Goal: Information Seeking & Learning: Compare options

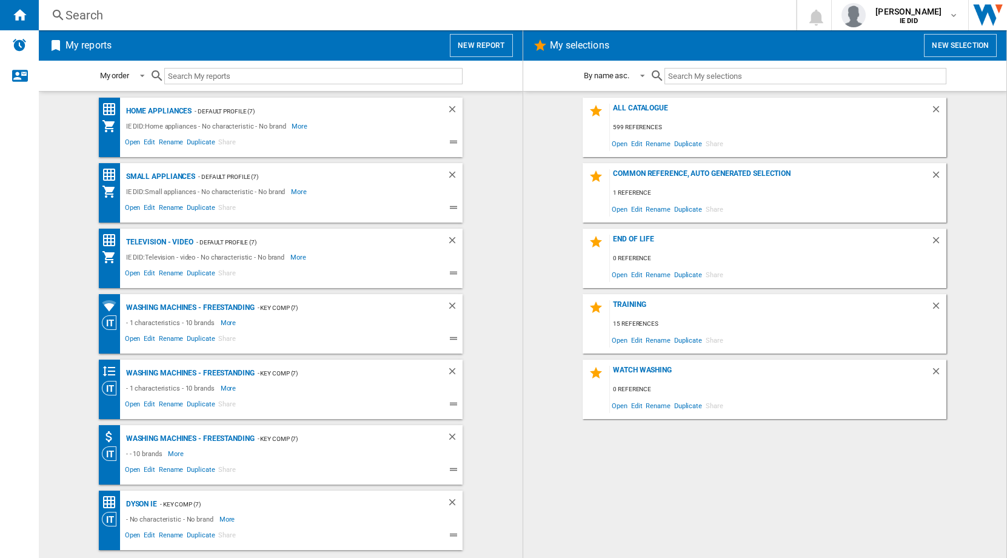
click at [144, 18] on div "Search" at bounding box center [414, 15] width 699 height 17
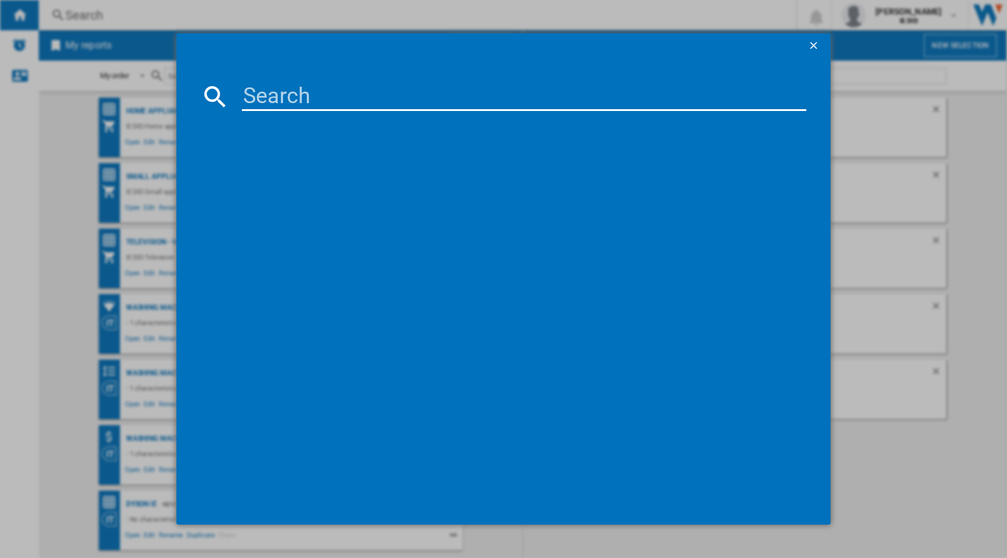
click at [267, 93] on input at bounding box center [524, 96] width 565 height 29
type input "300302"
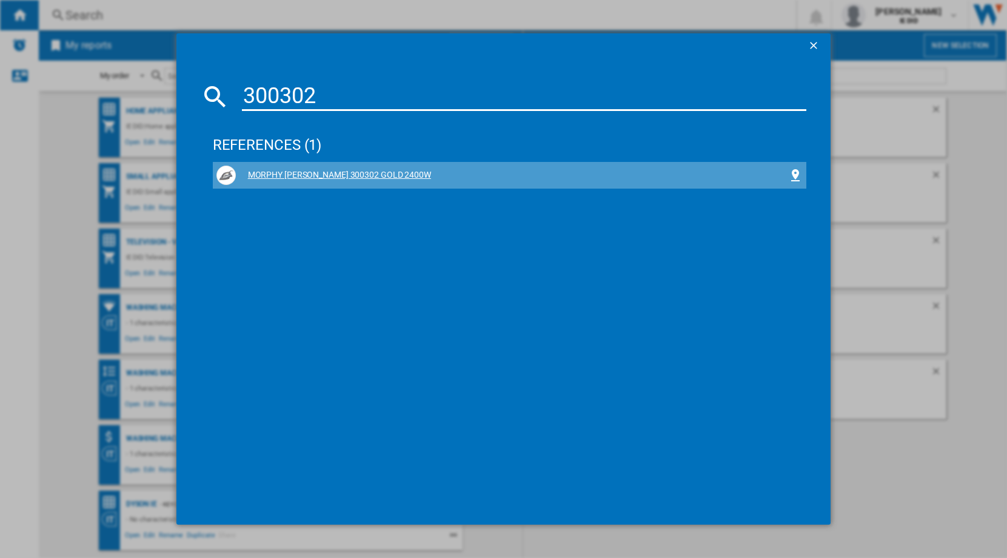
click at [301, 173] on div "MORPHY [PERSON_NAME] 300302 GOLD 2400W" at bounding box center [512, 175] width 553 height 12
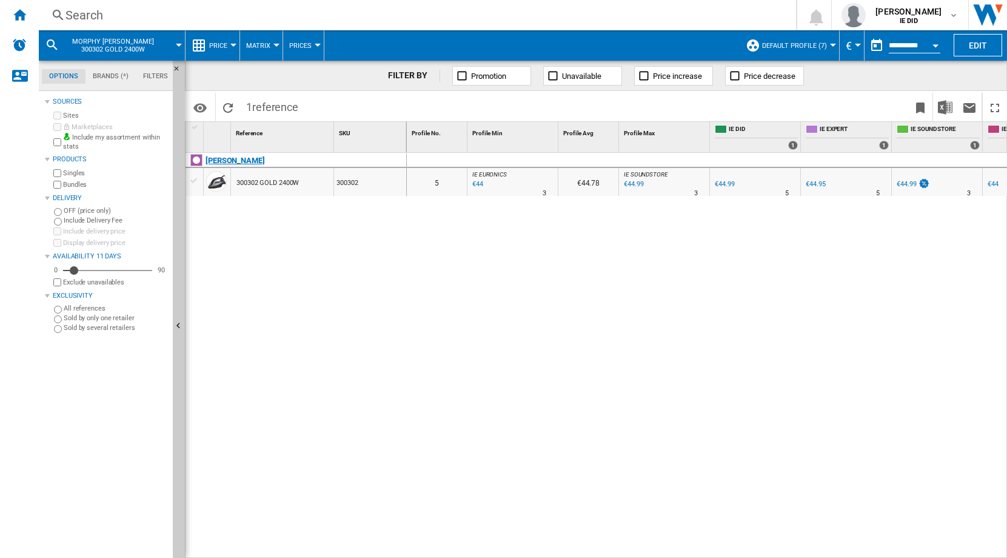
click at [240, 162] on div "[PERSON_NAME]" at bounding box center [234, 160] width 59 height 15
click at [90, 16] on div "Search" at bounding box center [414, 15] width 699 height 17
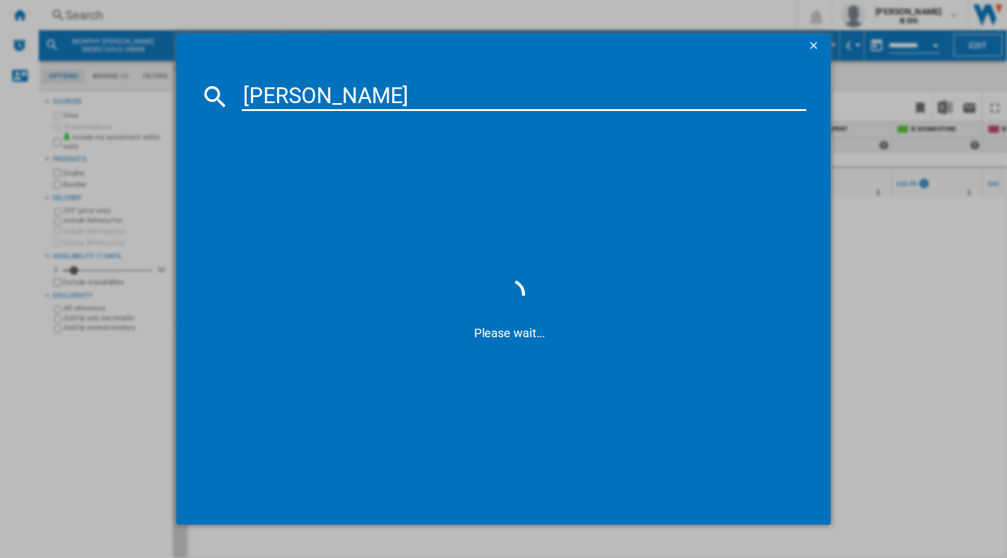
type input "[PERSON_NAME]"
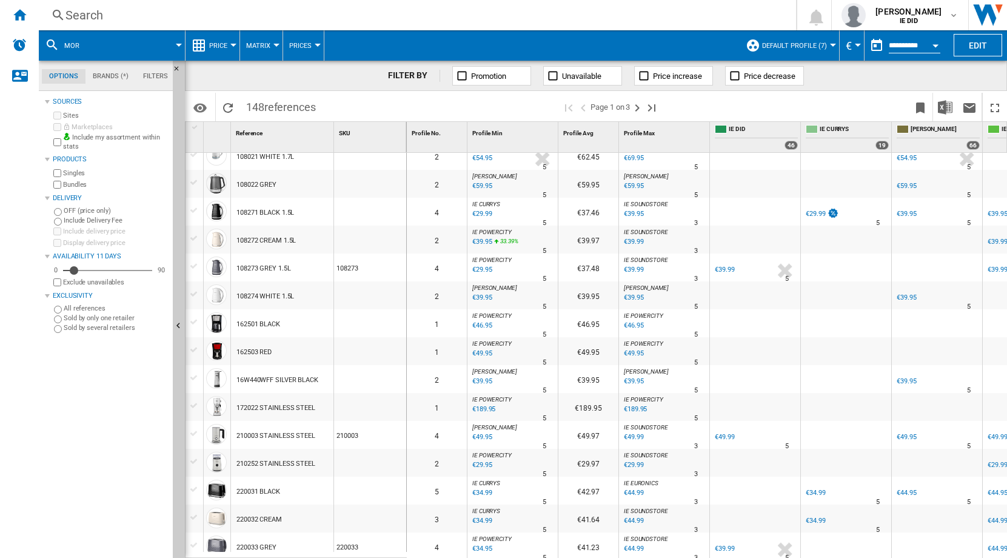
click at [481, 269] on div "€29.95" at bounding box center [480, 270] width 21 height 12
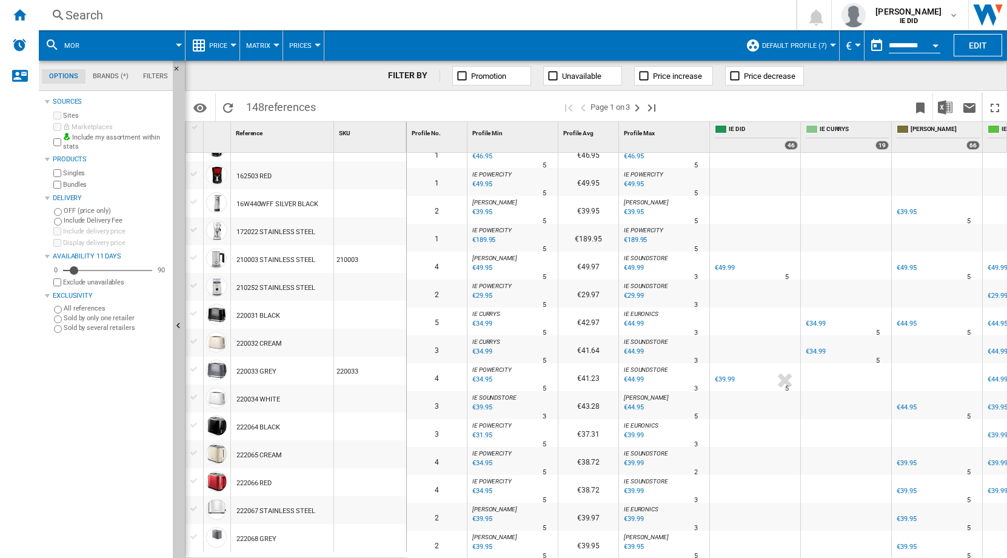
click at [484, 373] on div "€34.95" at bounding box center [480, 379] width 21 height 12
click at [483, 429] on div "€31.95" at bounding box center [480, 435] width 21 height 12
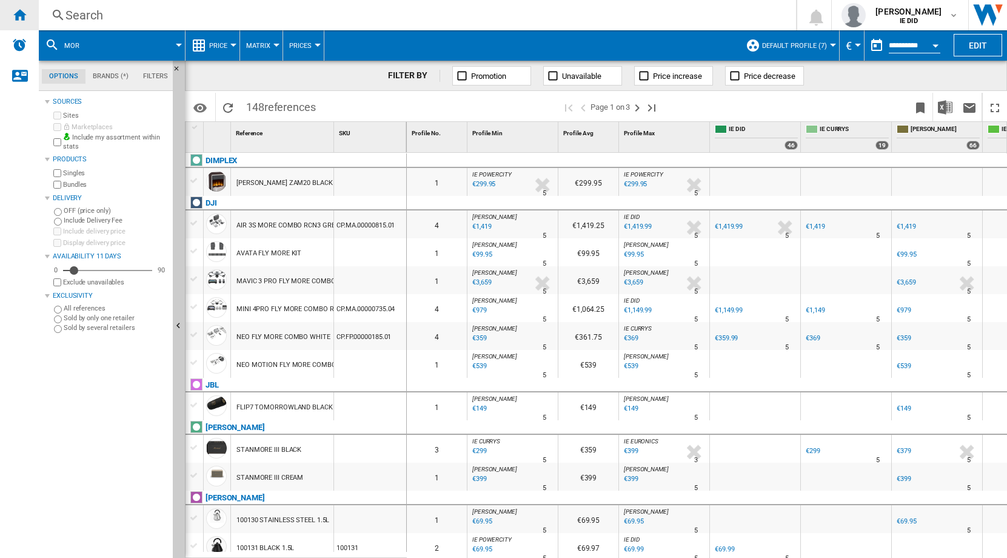
click at [21, 13] on ng-md-icon "Home" at bounding box center [19, 14] width 15 height 15
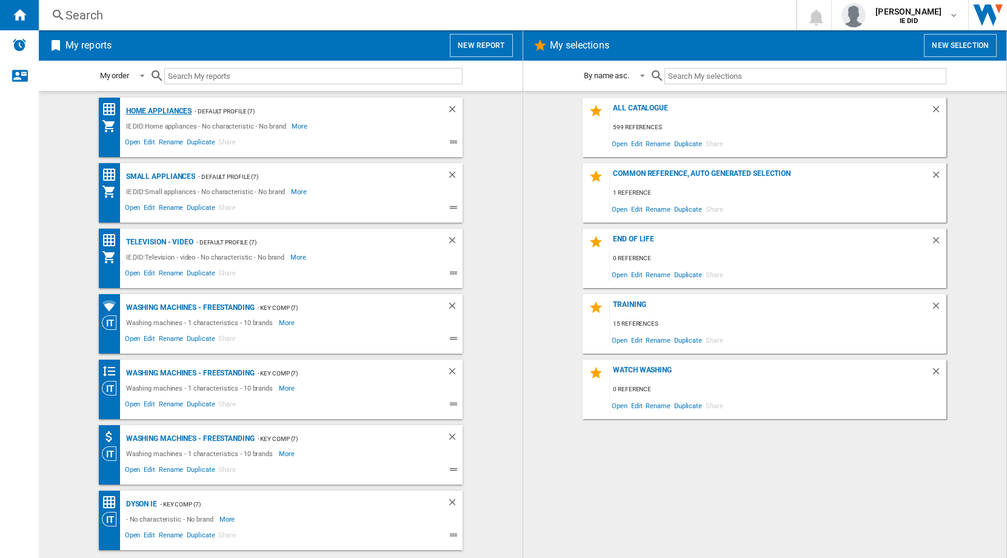
click at [175, 113] on div "Home appliances" at bounding box center [157, 111] width 69 height 15
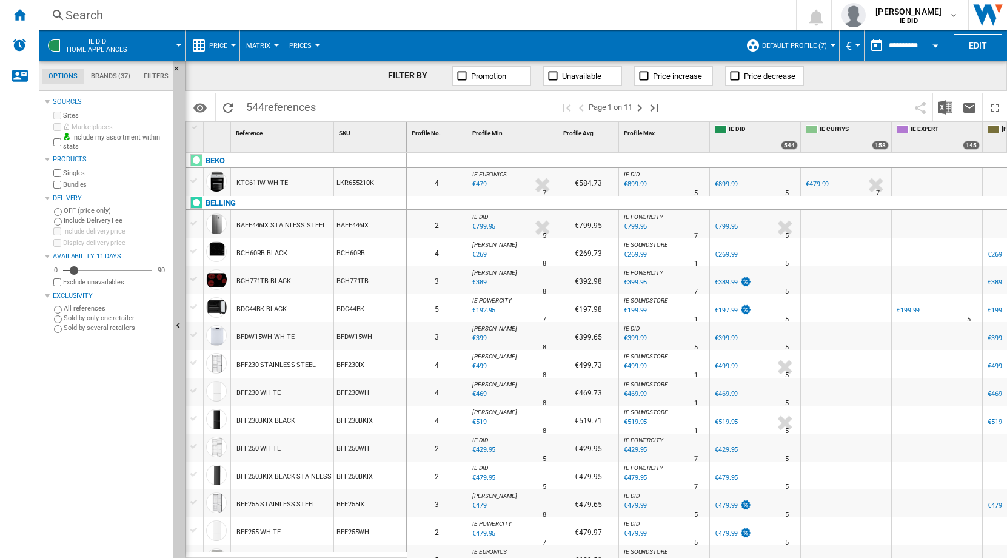
click at [145, 13] on div "Search" at bounding box center [414, 15] width 699 height 17
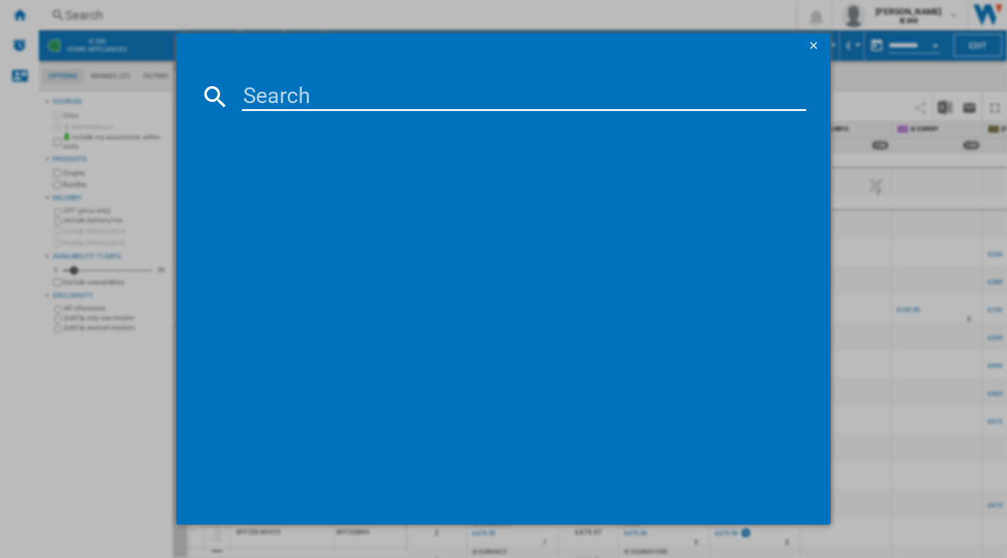
click at [254, 82] on input at bounding box center [524, 96] width 565 height 29
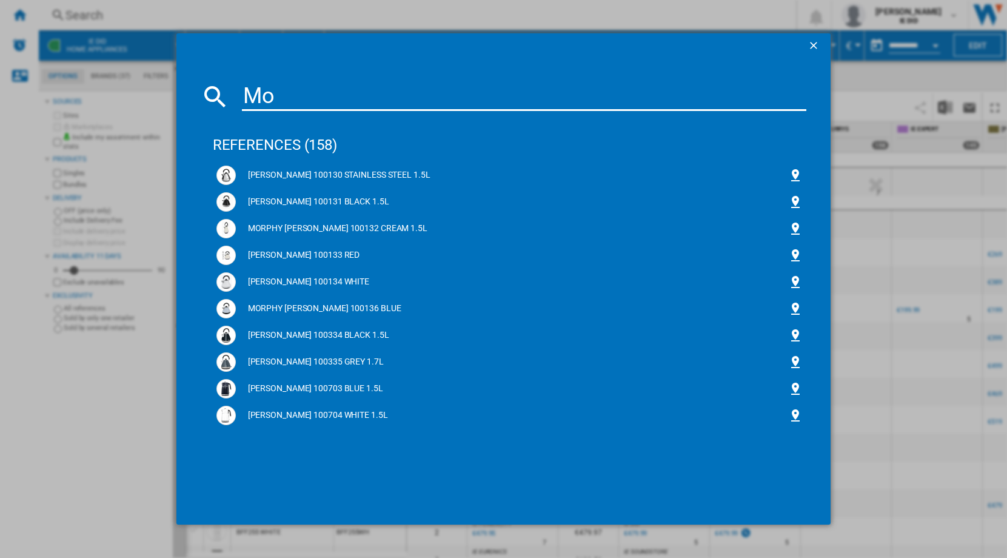
type input "M"
type input "Morphy"
click at [302, 150] on div "references (158)" at bounding box center [510, 139] width 594 height 45
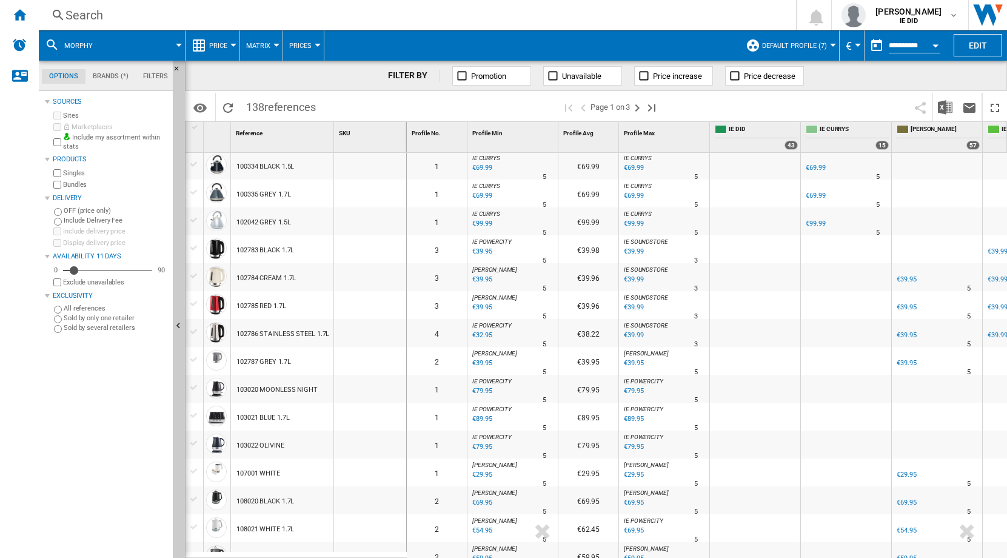
scroll to position [215, 0]
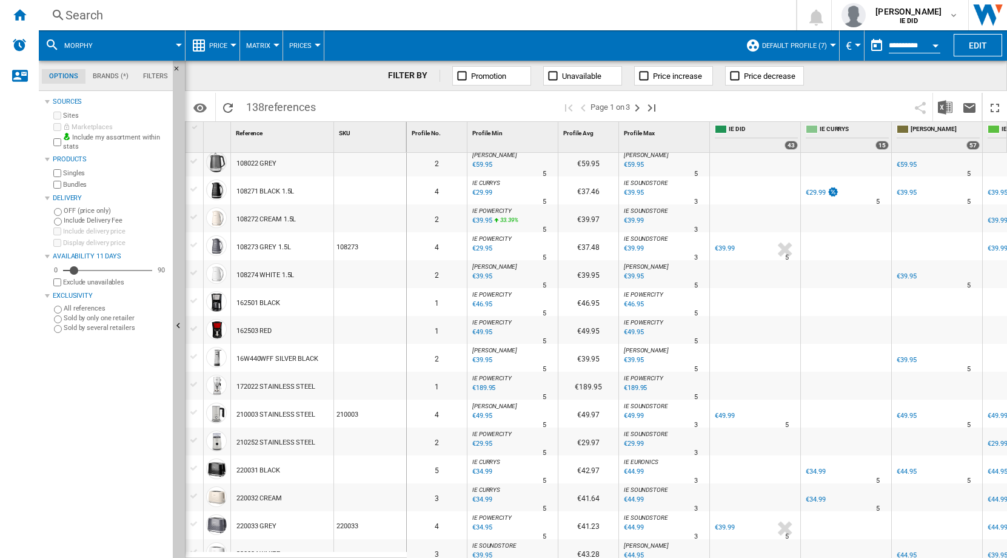
click at [487, 302] on div "€46.95" at bounding box center [480, 304] width 21 height 12
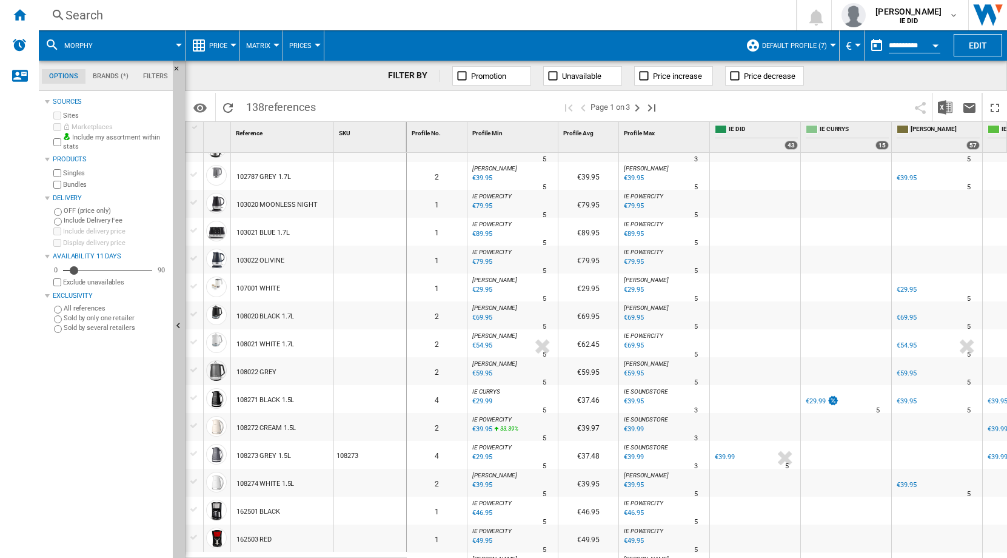
scroll to position [344, 0]
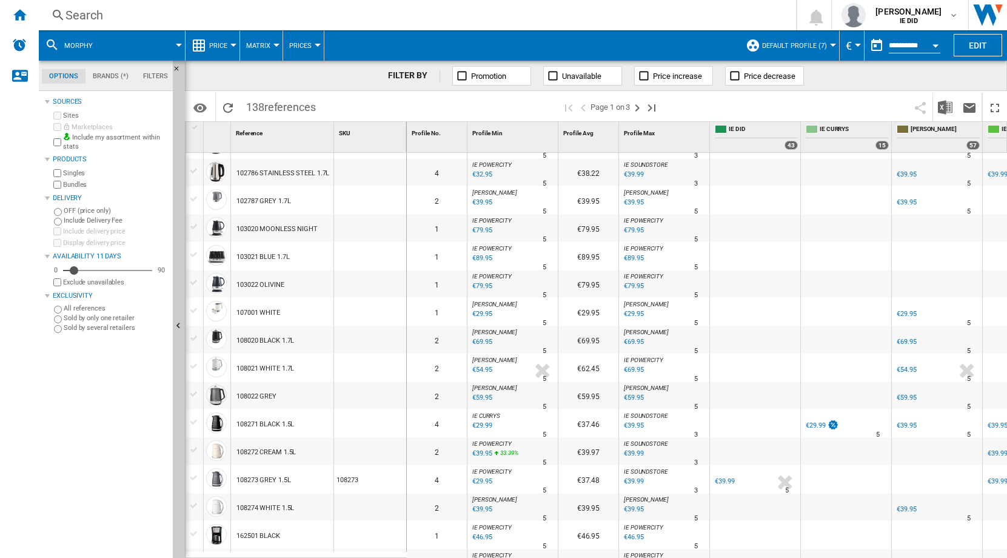
click at [149, 16] on div "Search" at bounding box center [414, 15] width 699 height 17
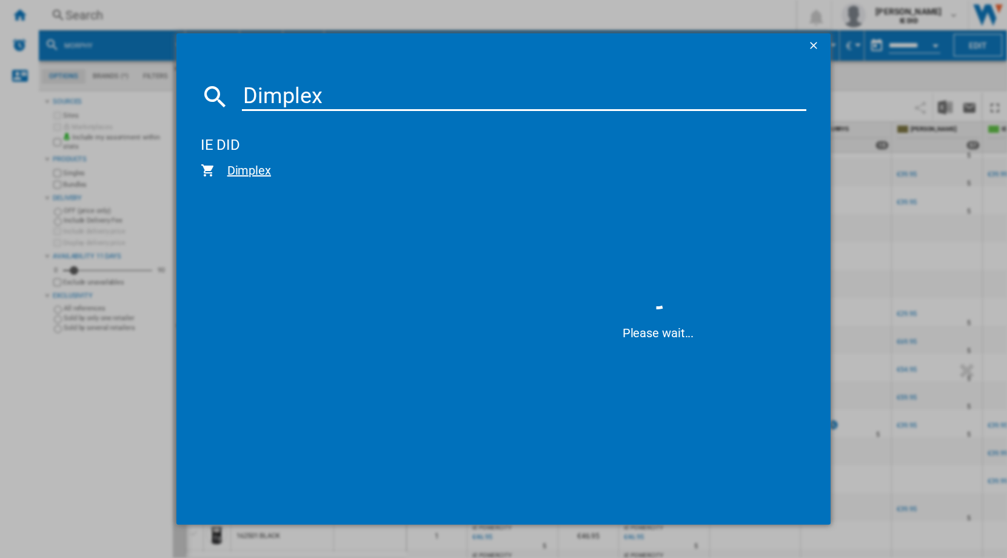
type input "Dimplex"
click at [240, 170] on span "Dimplex" at bounding box center [356, 170] width 282 height 17
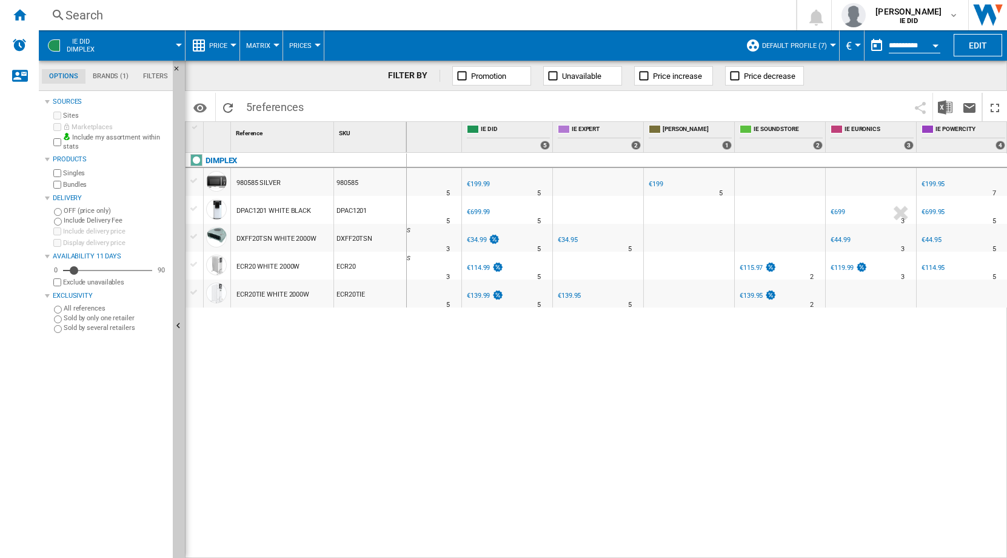
click at [935, 267] on div "€114.95" at bounding box center [932, 268] width 23 height 8
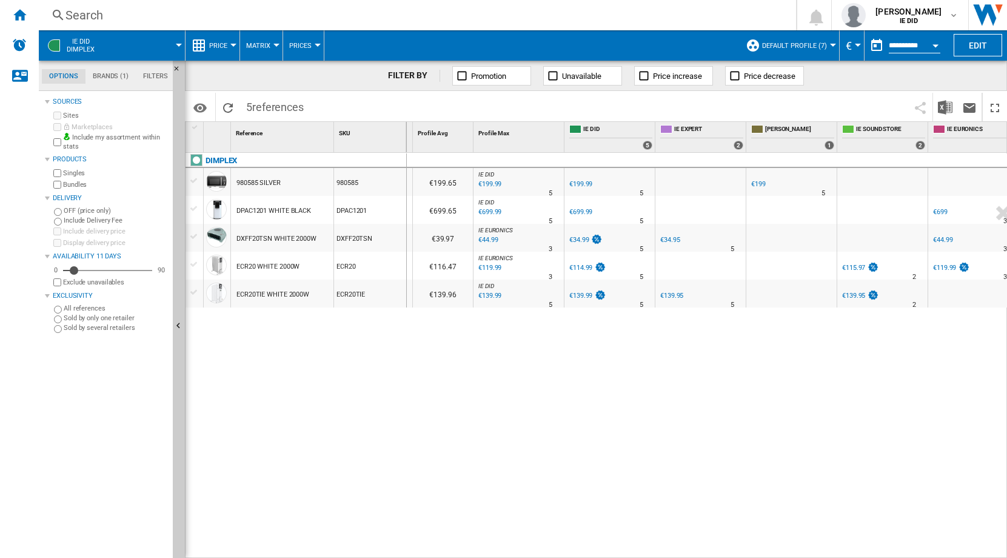
scroll to position [0, 182]
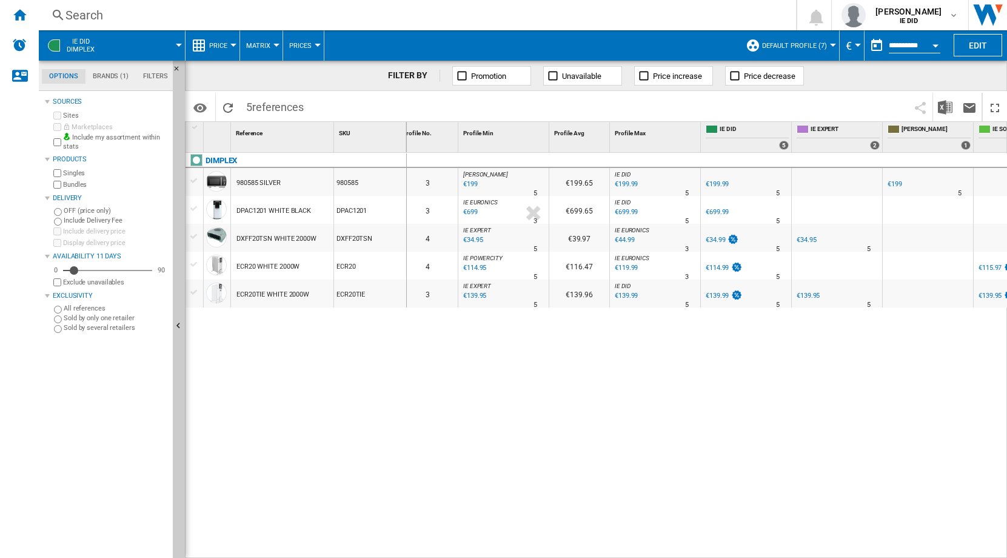
click at [811, 238] on div "€34.95" at bounding box center [806, 240] width 19 height 8
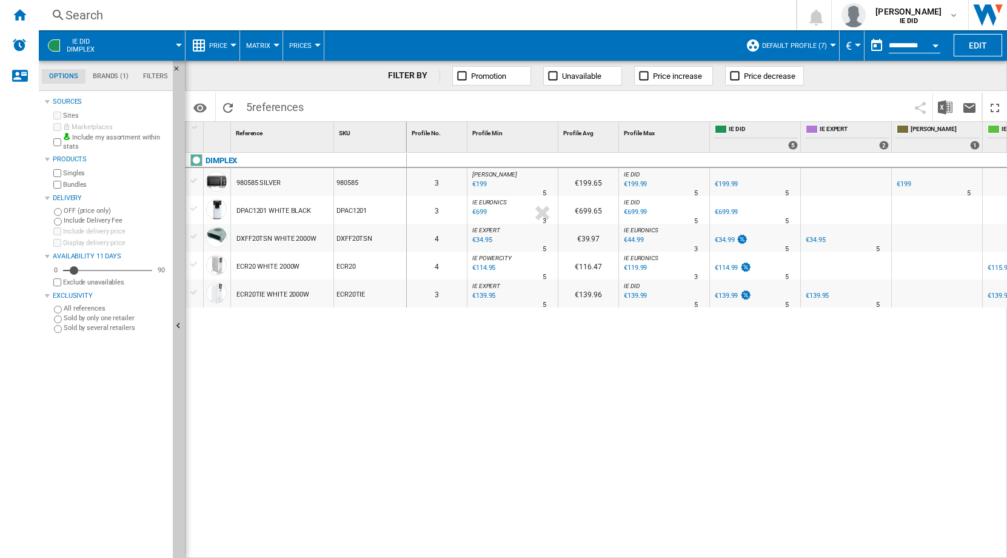
click at [91, 13] on div "Search" at bounding box center [414, 15] width 699 height 17
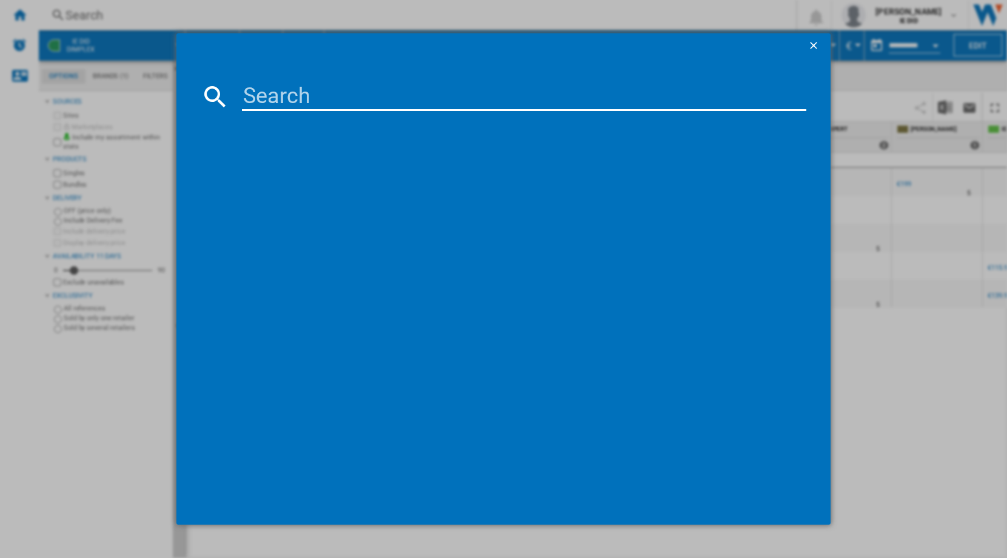
click at [262, 91] on input at bounding box center [524, 96] width 565 height 29
type input "G"
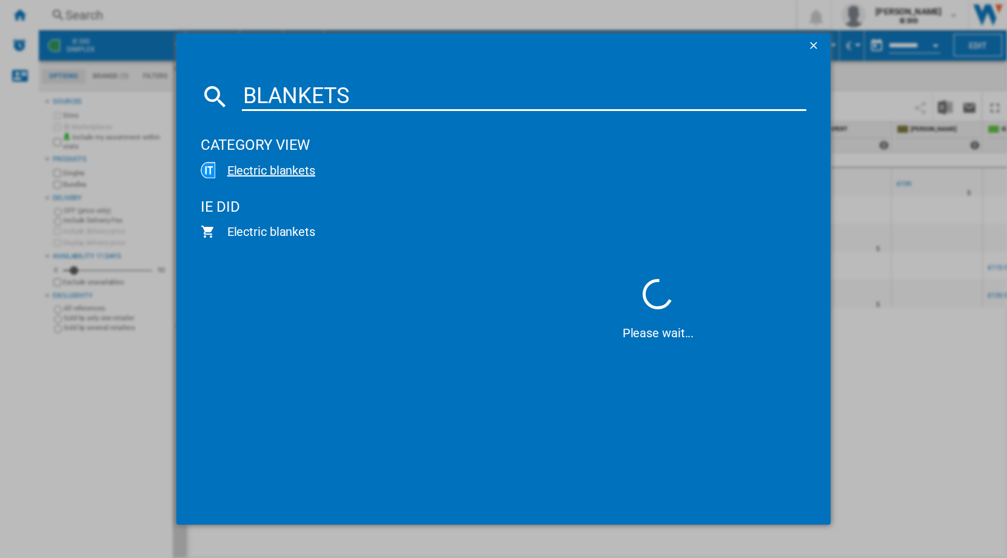
type input "BLANKETS"
click at [281, 173] on div "Electric blankets" at bounding box center [356, 170] width 282 height 17
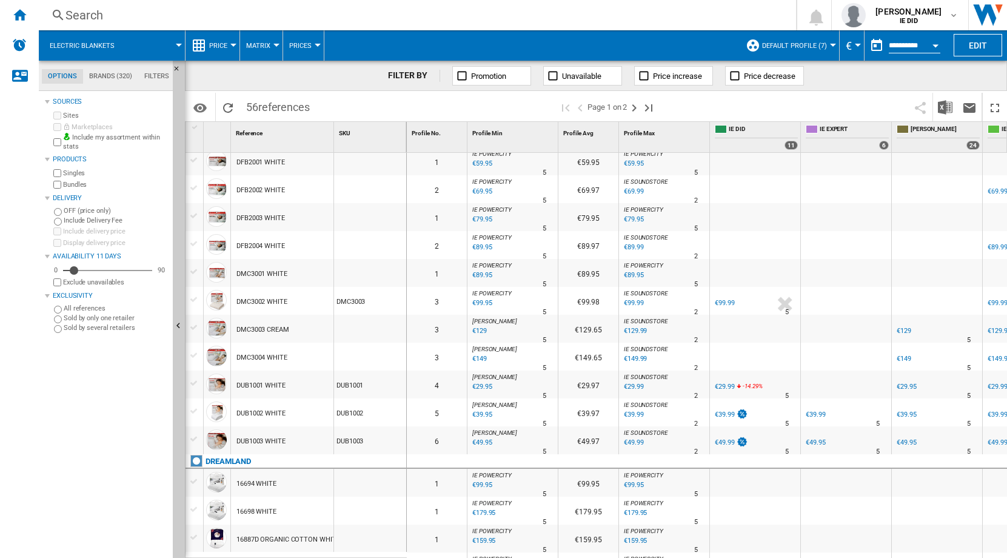
scroll to position [74, 0]
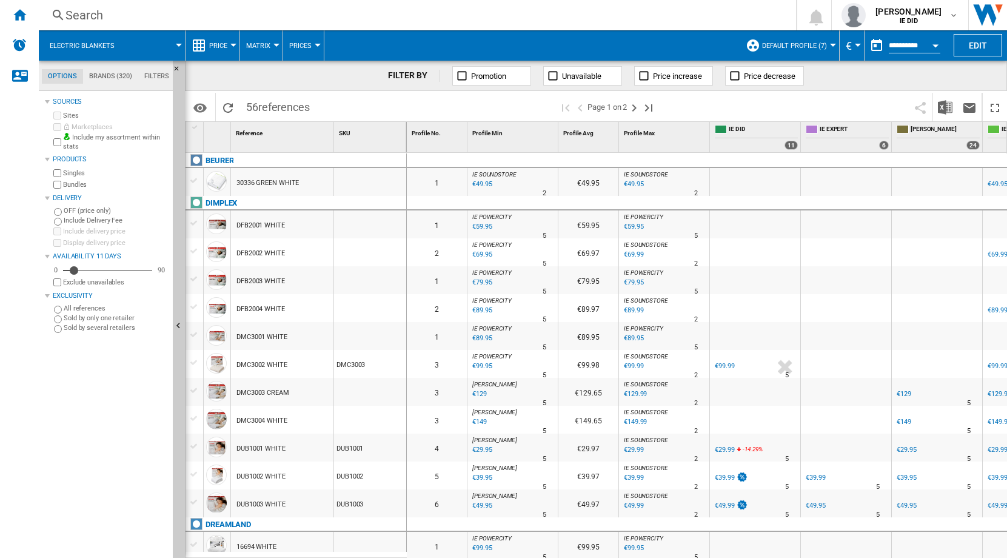
click at [186, 19] on div "Search" at bounding box center [414, 15] width 699 height 17
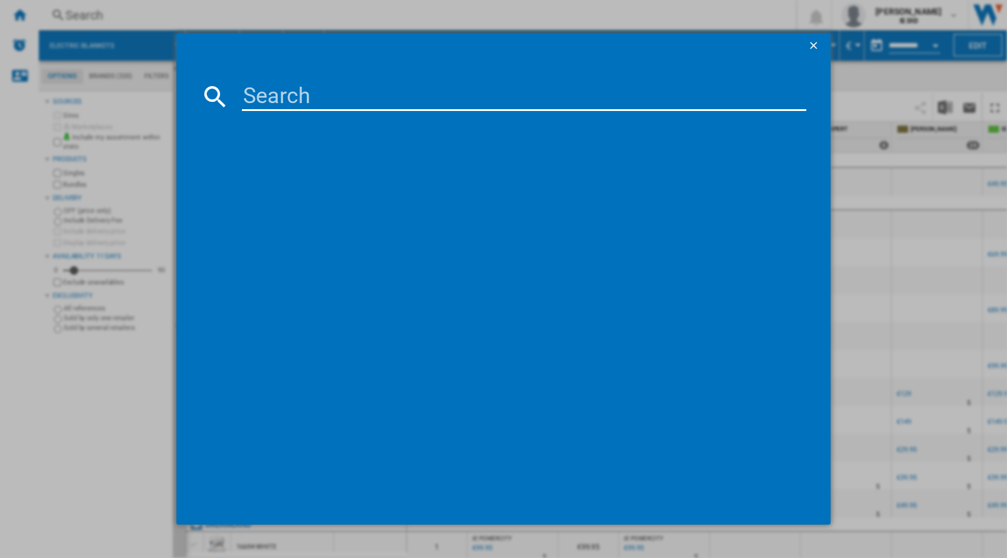
click at [247, 90] on input at bounding box center [524, 96] width 565 height 29
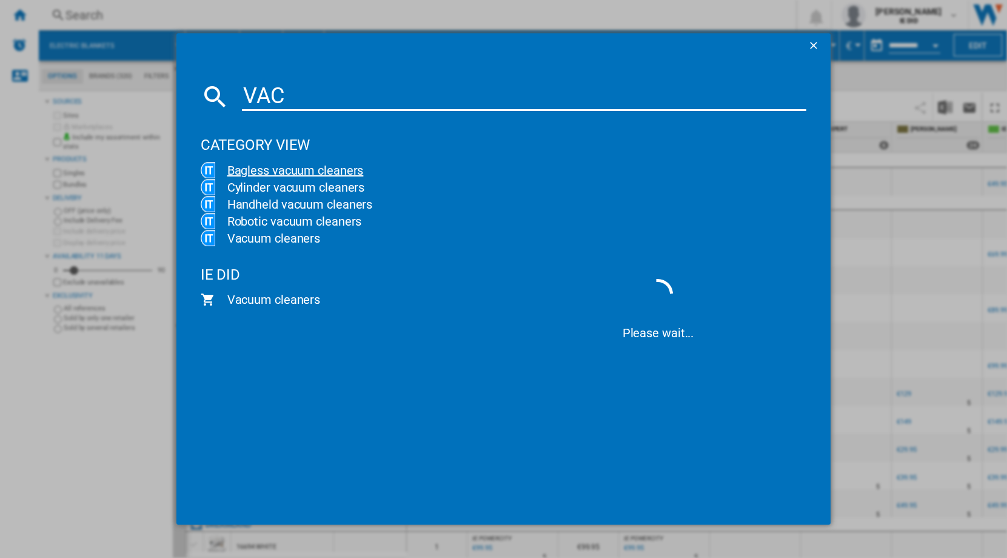
type input "VAC"
click at [281, 169] on div "Bagless vacuum cleaners" at bounding box center [356, 170] width 282 height 17
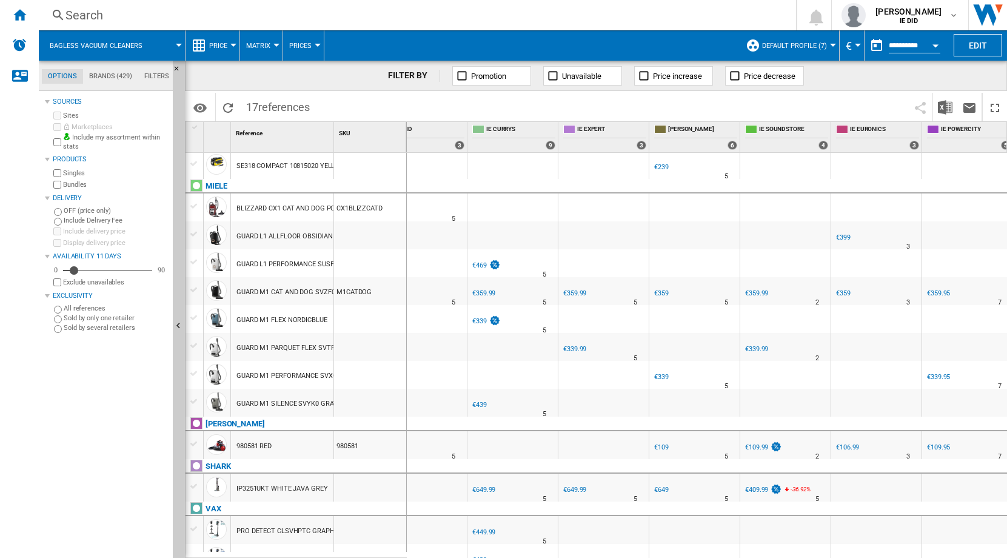
click at [849, 446] on div "€106.99" at bounding box center [847, 447] width 23 height 8
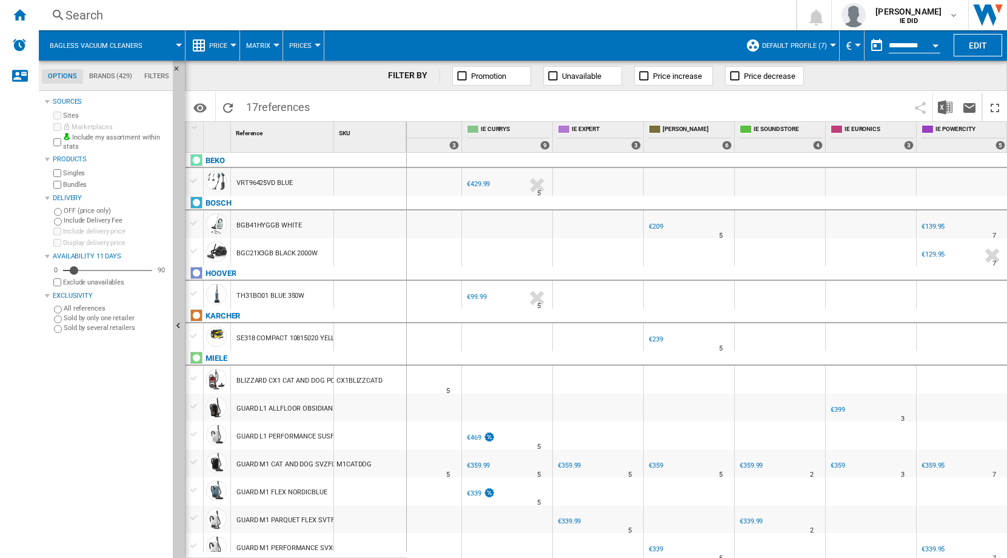
click at [106, 12] on div "Search" at bounding box center [414, 15] width 699 height 17
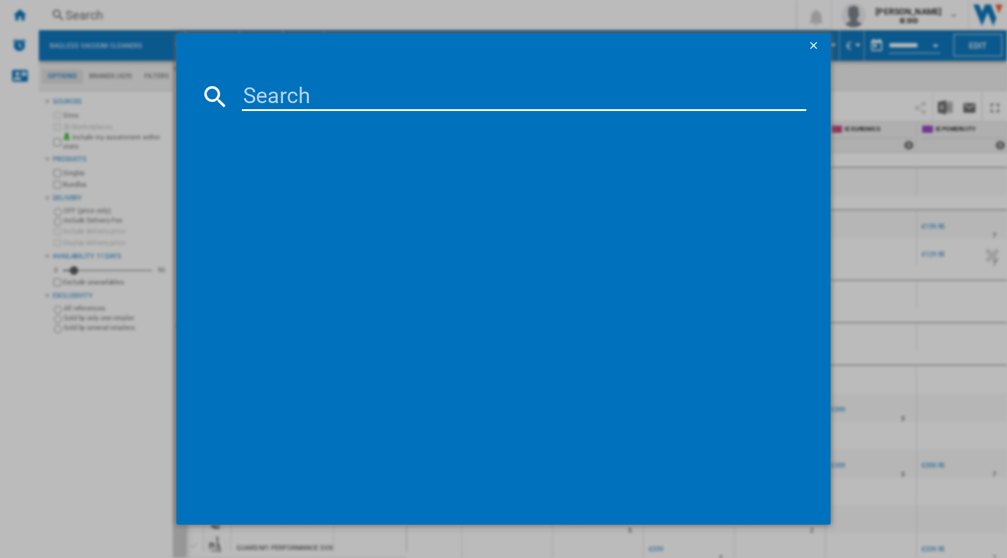
click at [249, 93] on input at bounding box center [524, 96] width 565 height 29
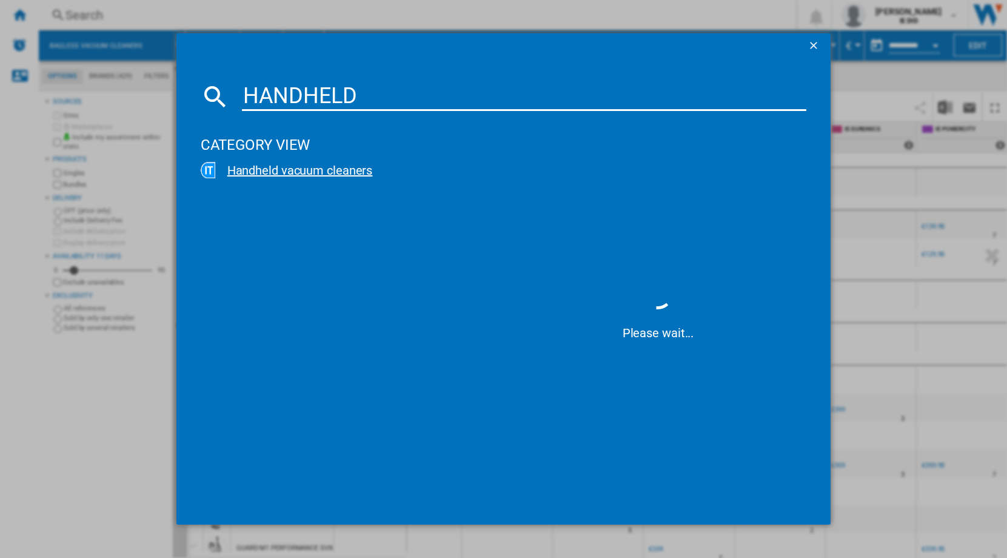
type input "HANDHELD"
click at [273, 176] on div "Handheld vacuum cleaners" at bounding box center [356, 170] width 282 height 17
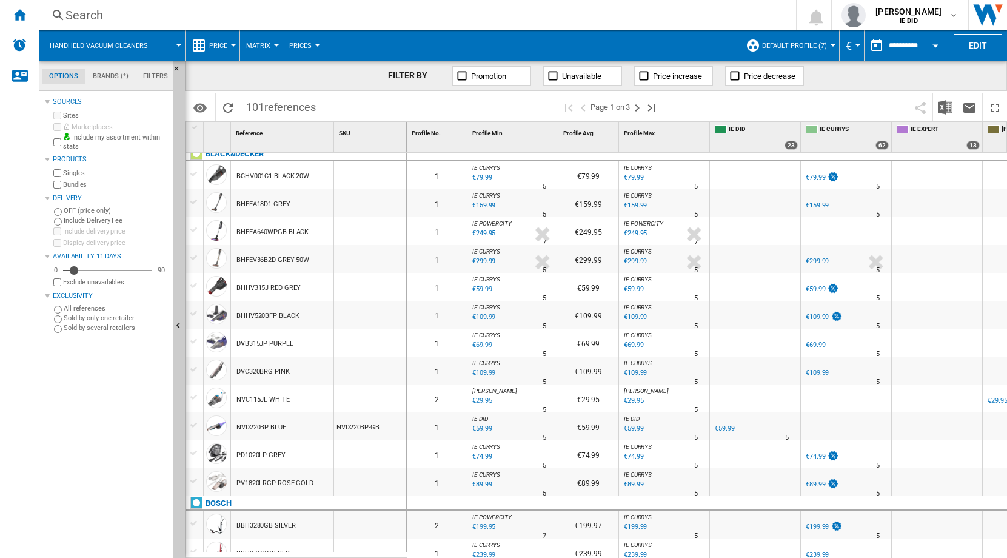
click at [127, 14] on div "Search" at bounding box center [414, 15] width 699 height 17
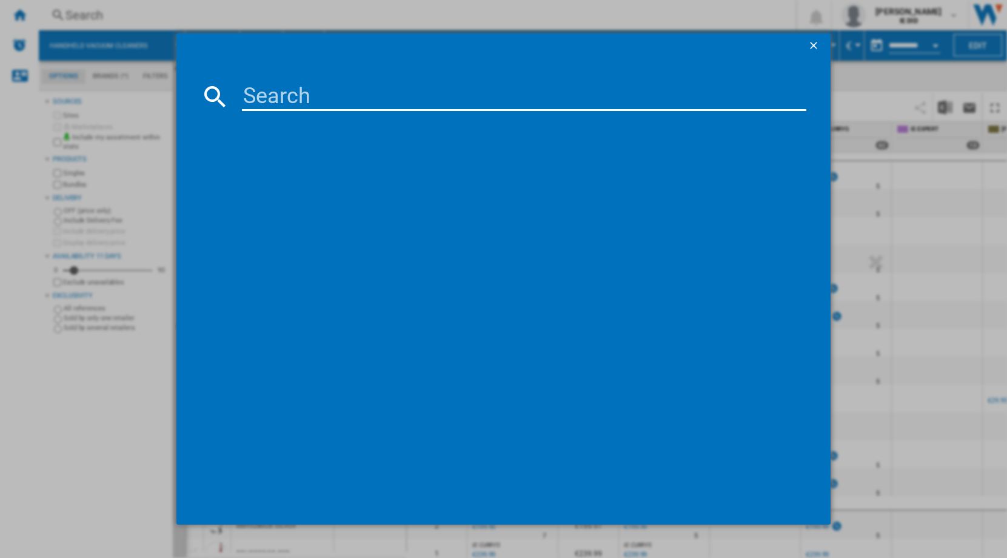
click at [256, 96] on input at bounding box center [524, 96] width 565 height 29
type input "CORDLESS"
click at [247, 172] on span "Cordless" at bounding box center [356, 170] width 282 height 17
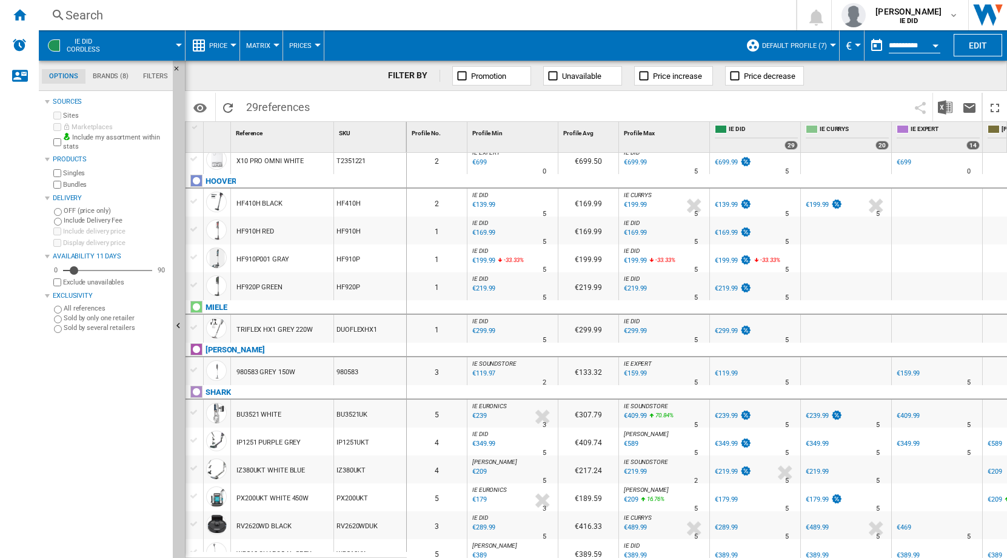
click at [483, 372] on div "€119.97" at bounding box center [482, 373] width 25 height 12
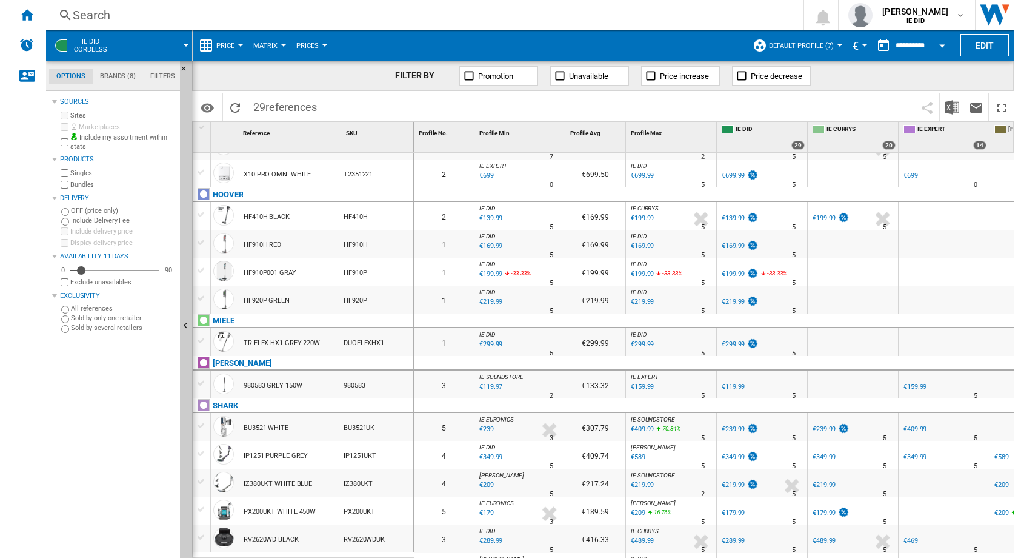
scroll to position [483, 0]
